Goal: Ask a question: Seek information or help from site administrators or community

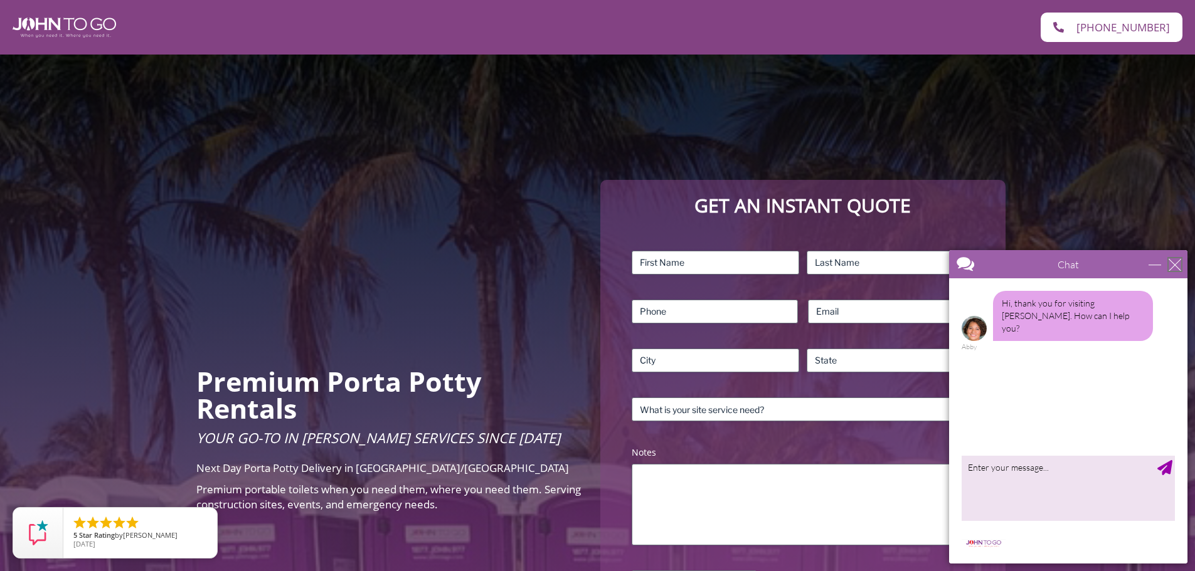
click at [1177, 265] on div "close" at bounding box center [1174, 264] width 13 height 13
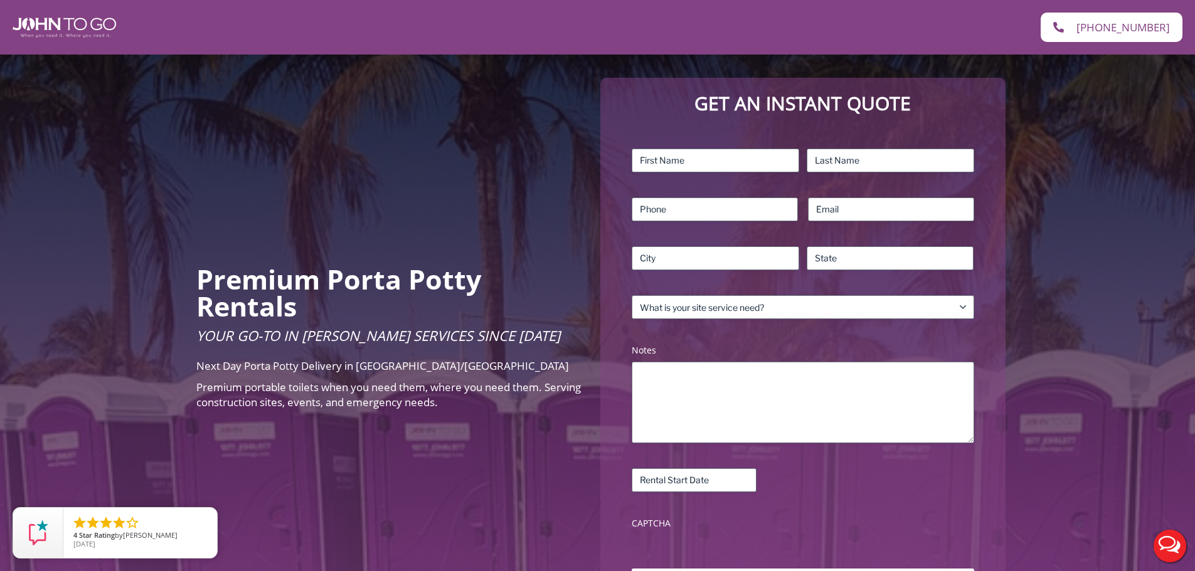
scroll to position [63, 0]
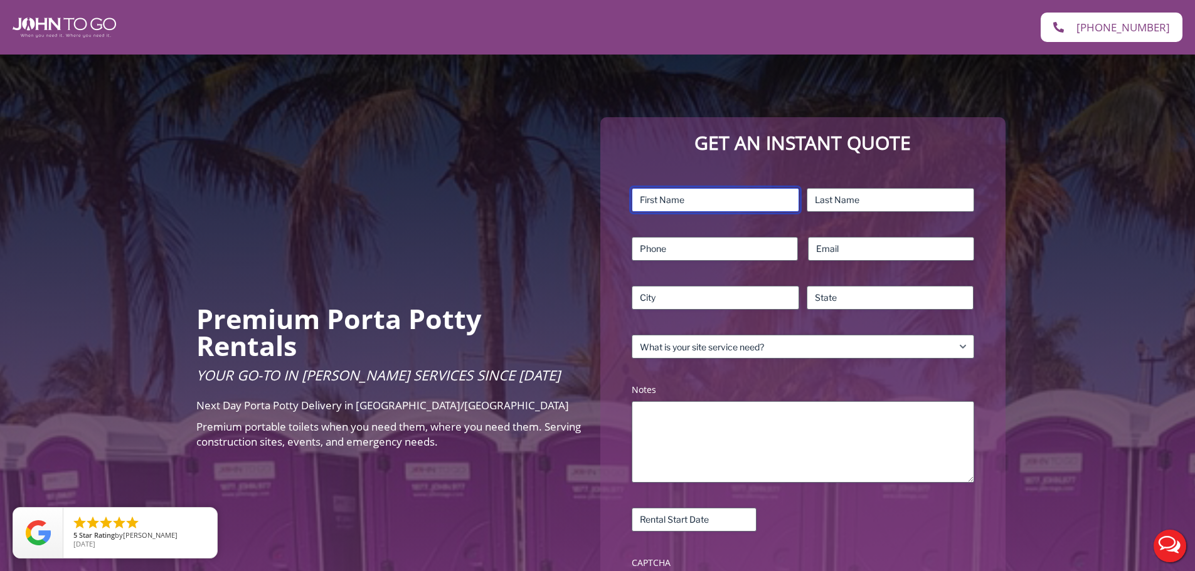
click at [694, 204] on input "First" at bounding box center [715, 200] width 167 height 24
type input "[PERSON_NAME]"
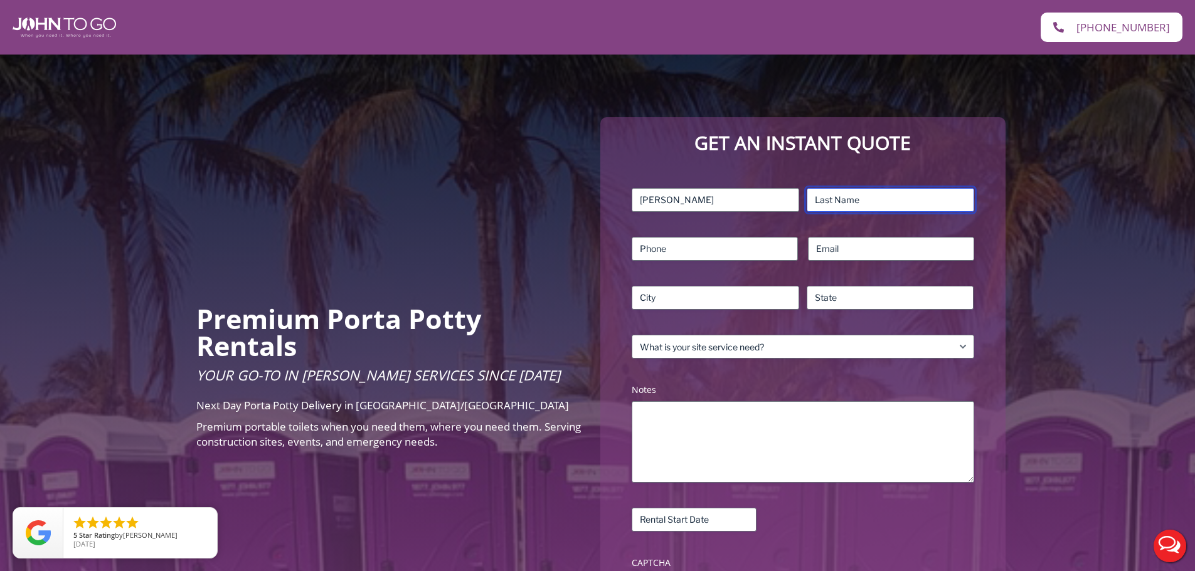
type input "Brand"
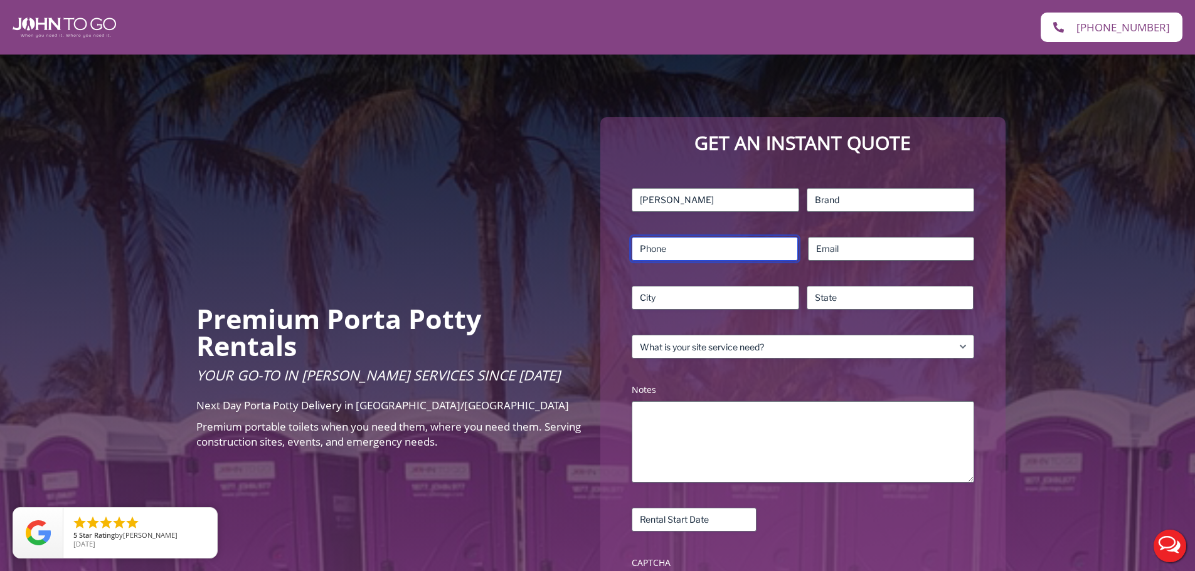
type input "9082558069"
type input "[GEOGRAPHIC_DATA]"
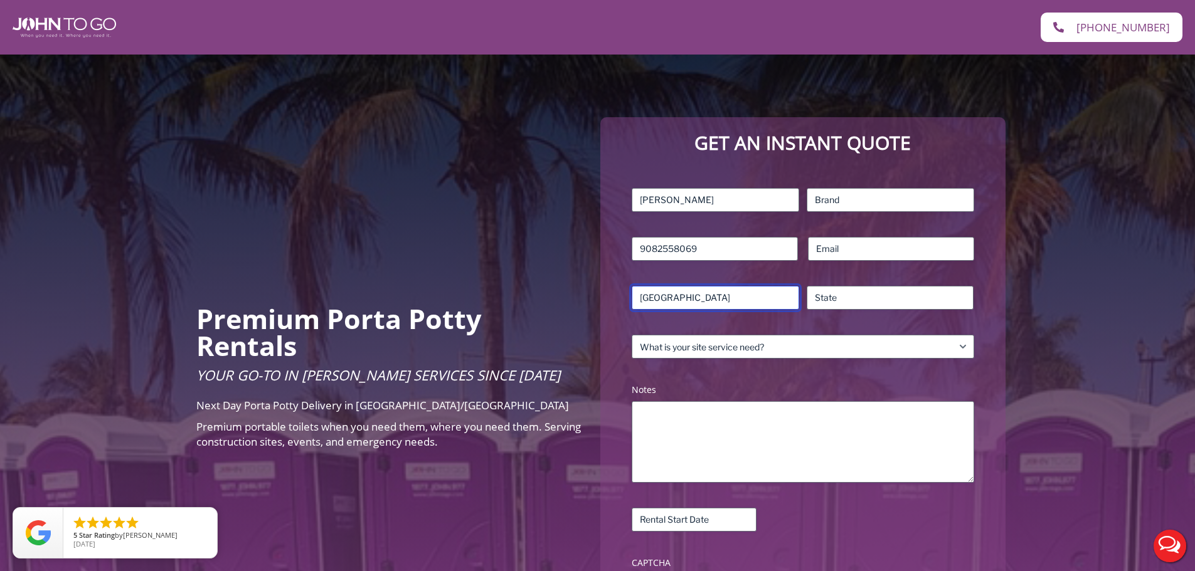
type input "NJ"
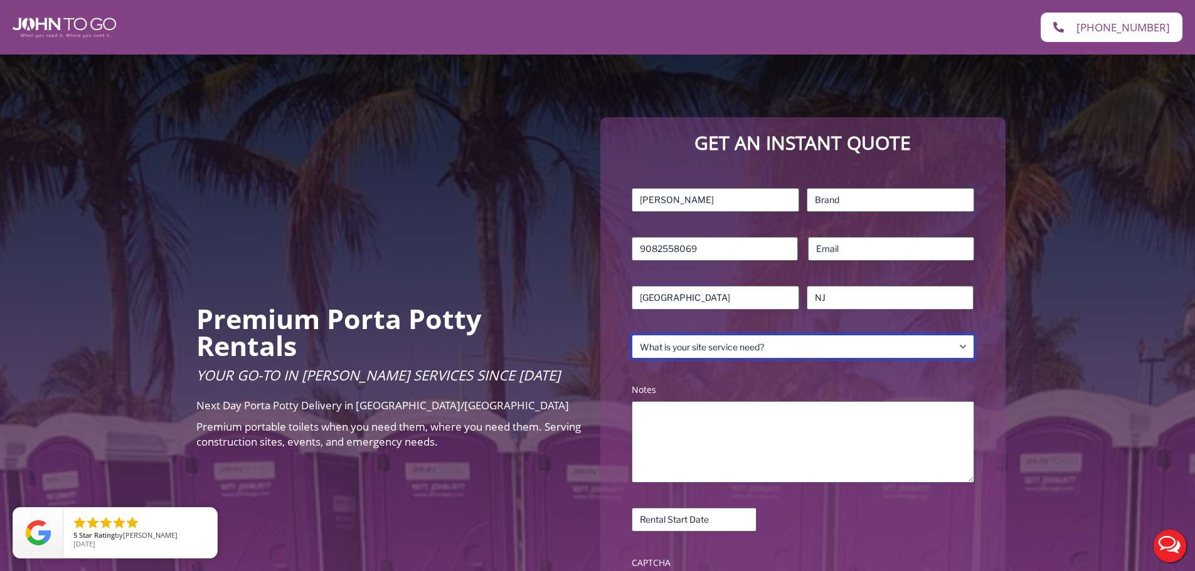
click at [712, 341] on select "What is your site service need? Consumer Construction – Commercial Construction…" at bounding box center [803, 347] width 342 height 24
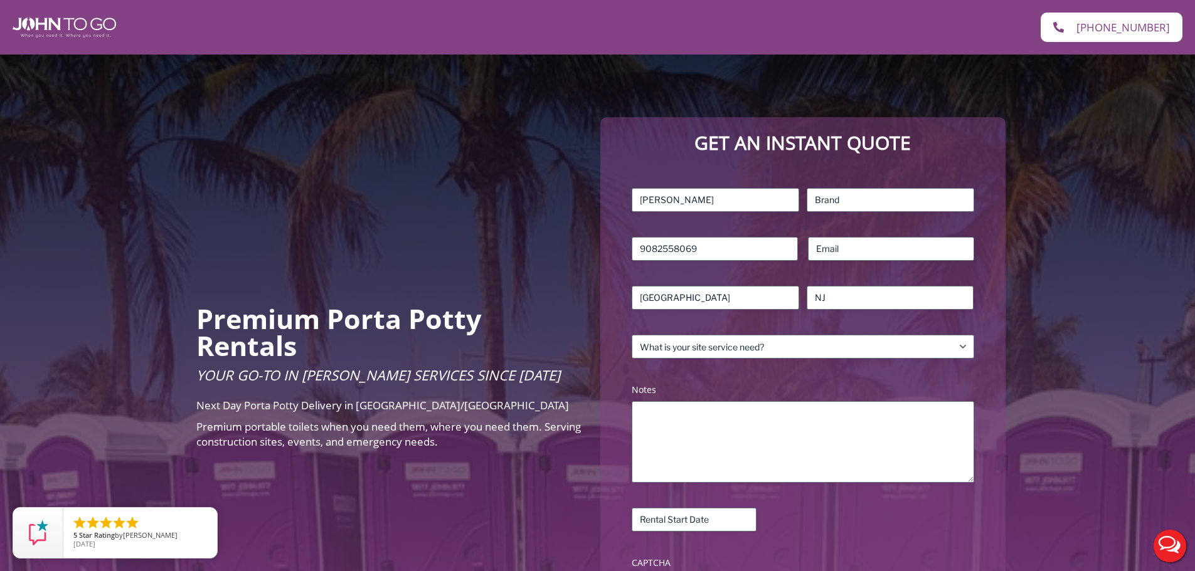
click at [541, 485] on div "Premium Porta Potty Rentals Your Go-To in [PERSON_NAME] Services Since [DATE] N…" at bounding box center [597, 381] width 1195 height 778
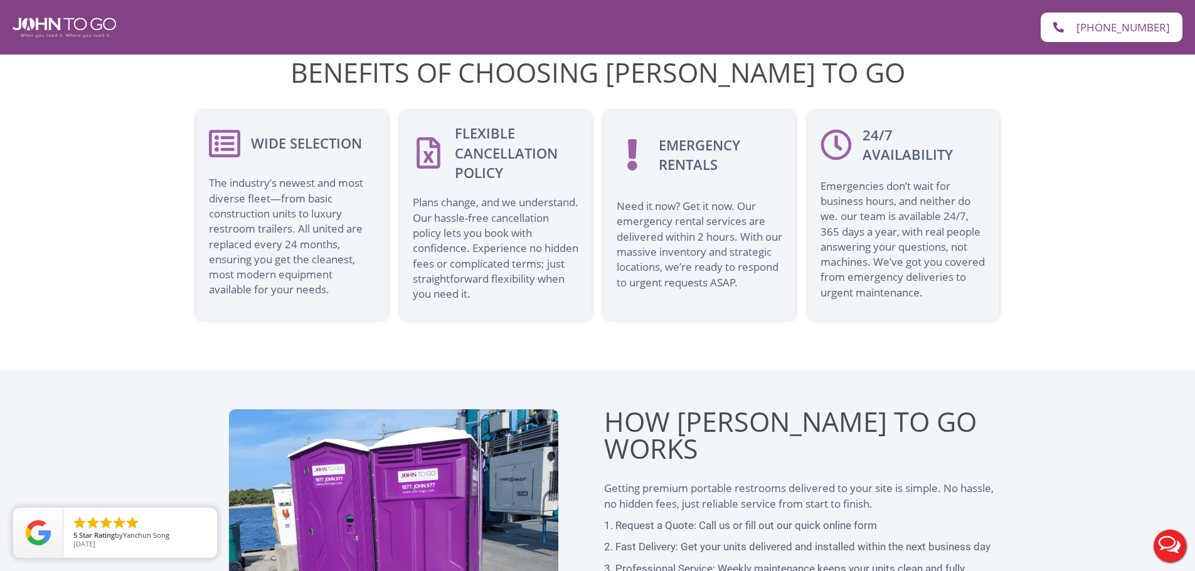
scroll to position [3233, 0]
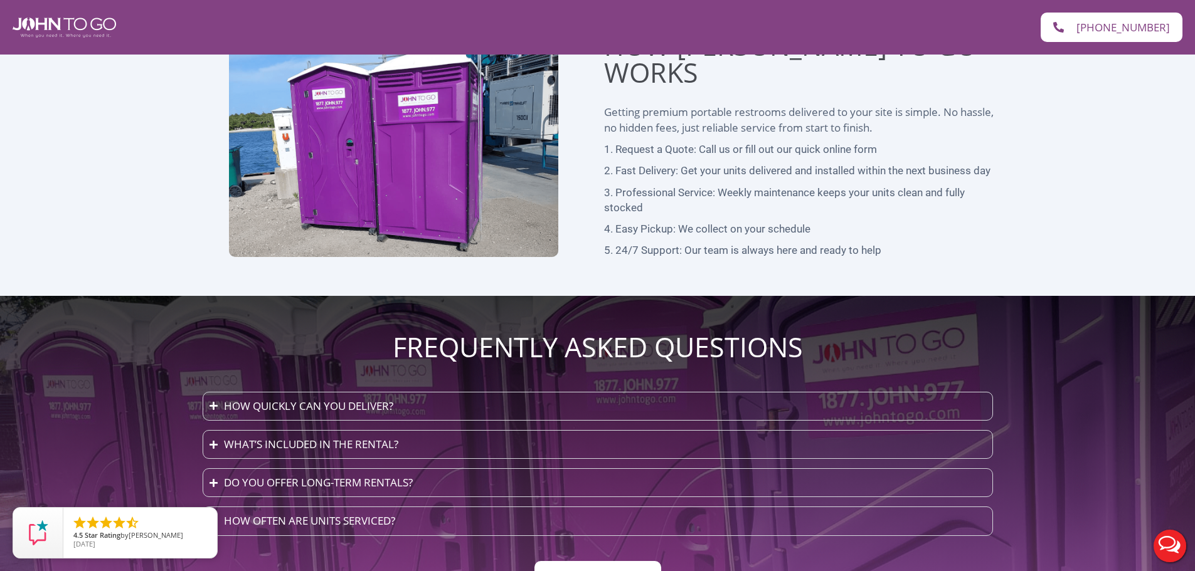
click at [1151, 526] on button "Live Chat" at bounding box center [1170, 546] width 50 height 50
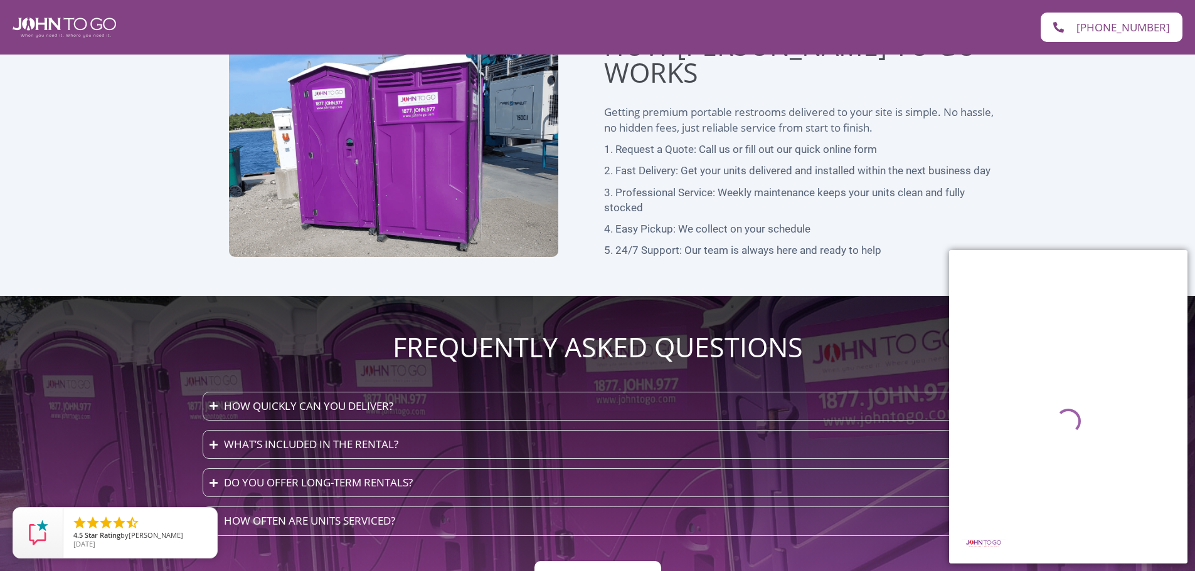
click at [941, 243] on div "✕" at bounding box center [941, 243] width 0 height 0
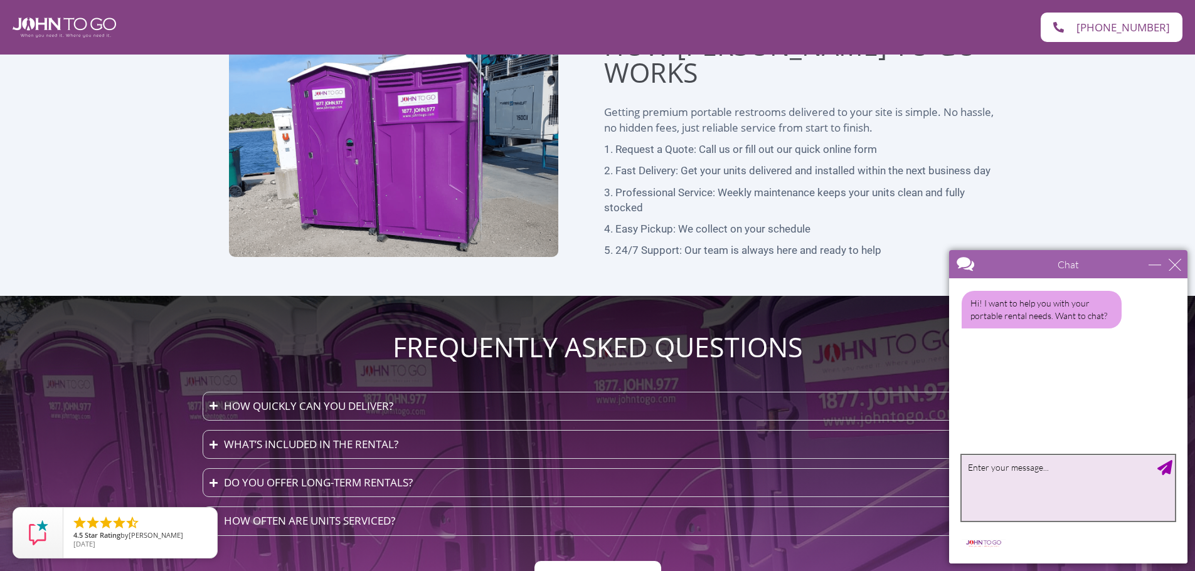
click at [1049, 494] on textarea "type your message" at bounding box center [1067, 488] width 213 height 66
type textarea "whats the email for quotations"
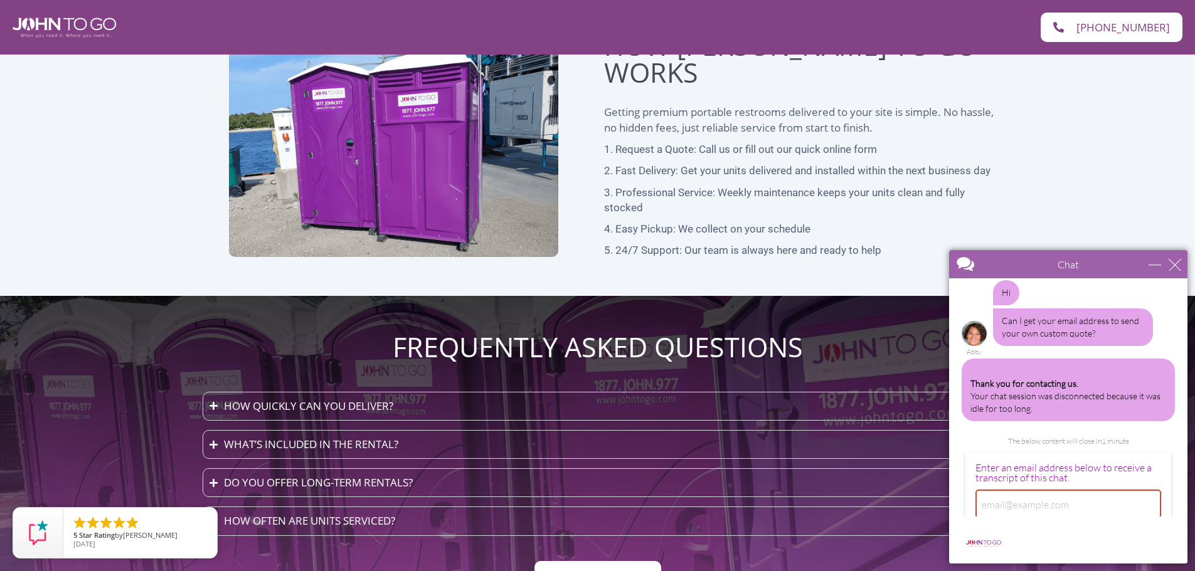
scroll to position [37, 0]
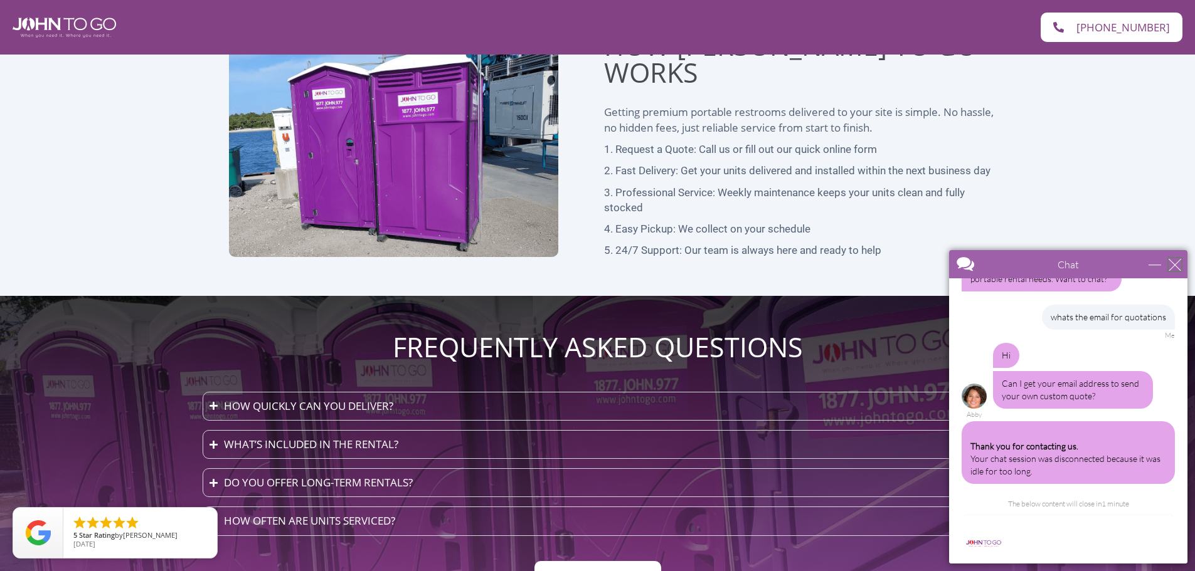
click at [1173, 260] on div "close" at bounding box center [1174, 264] width 13 height 13
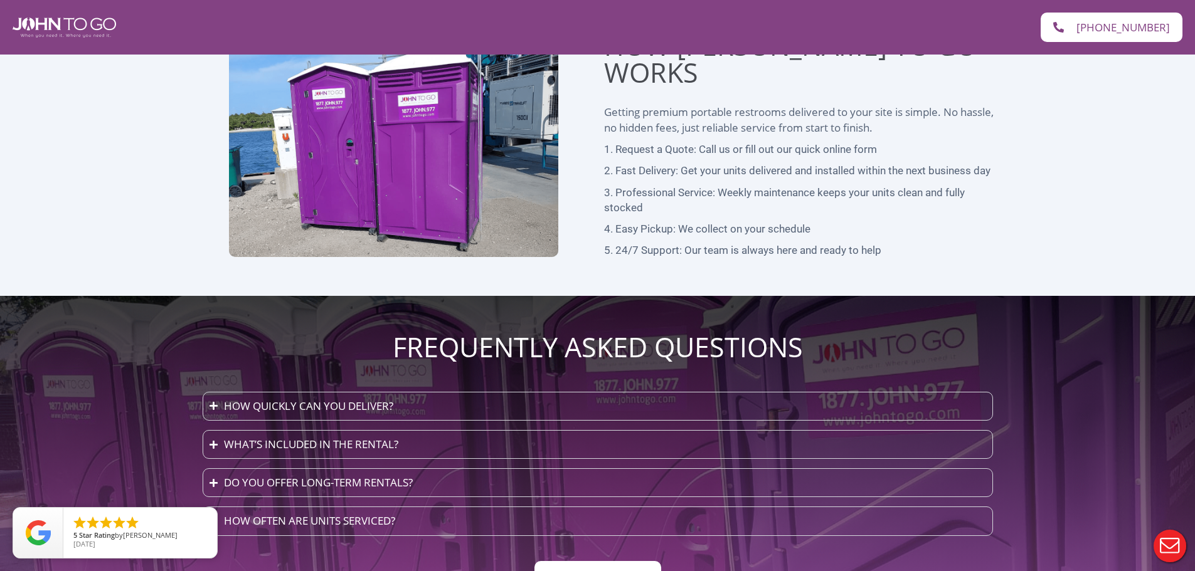
scroll to position [0, 0]
